Goal: Find specific page/section: Find specific page/section

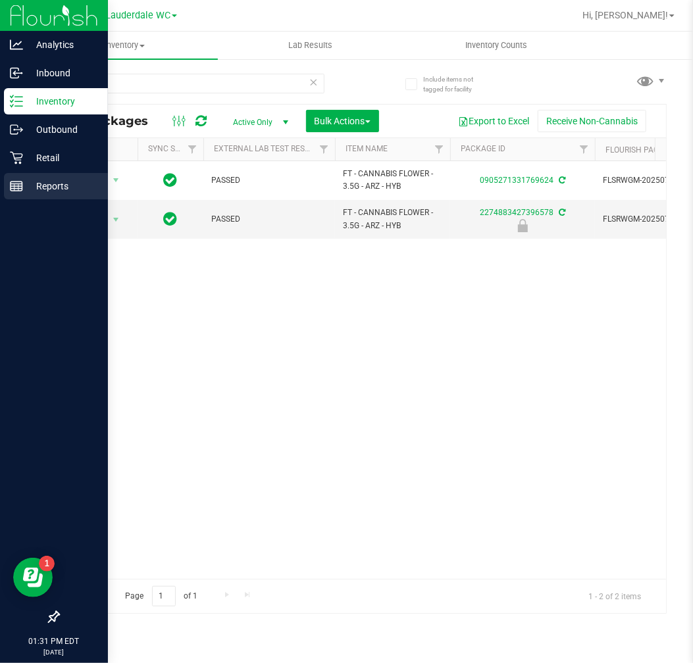
click at [26, 193] on p "Reports" at bounding box center [62, 186] width 79 height 16
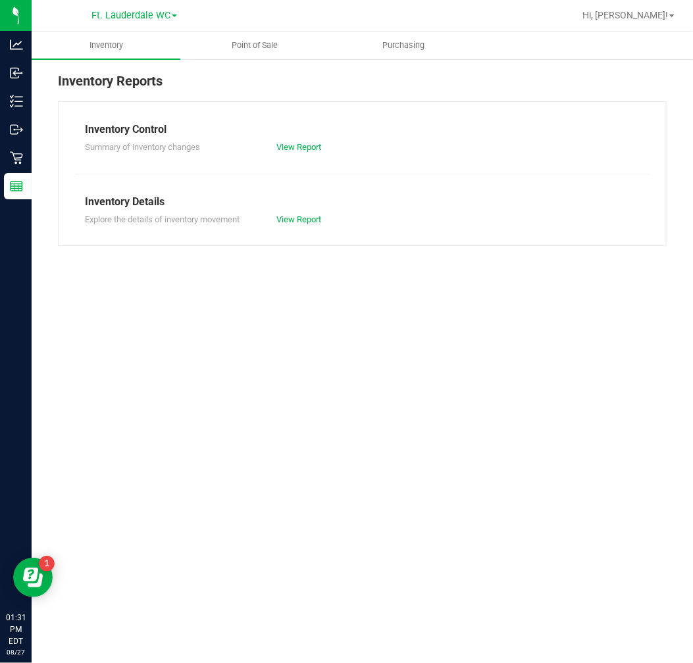
click at [250, 24] on div at bounding box center [405, 16] width 338 height 26
click at [254, 43] on span "Point of Sale" at bounding box center [255, 45] width 82 height 12
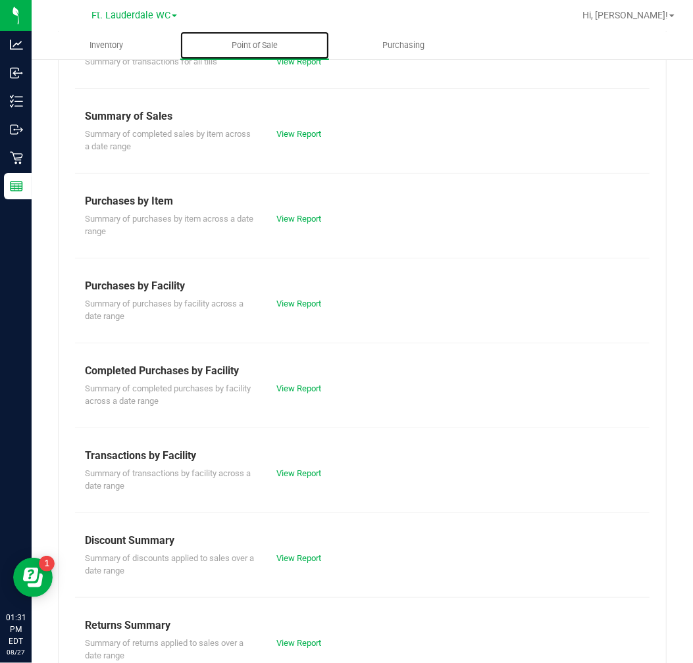
scroll to position [117, 0]
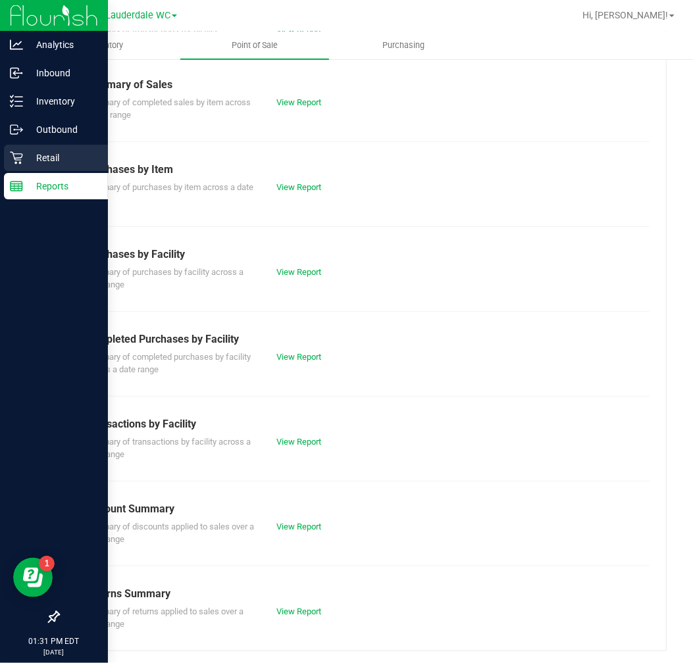
click at [25, 145] on div "Retail" at bounding box center [56, 158] width 104 height 26
